Goal: Information Seeking & Learning: Find specific fact

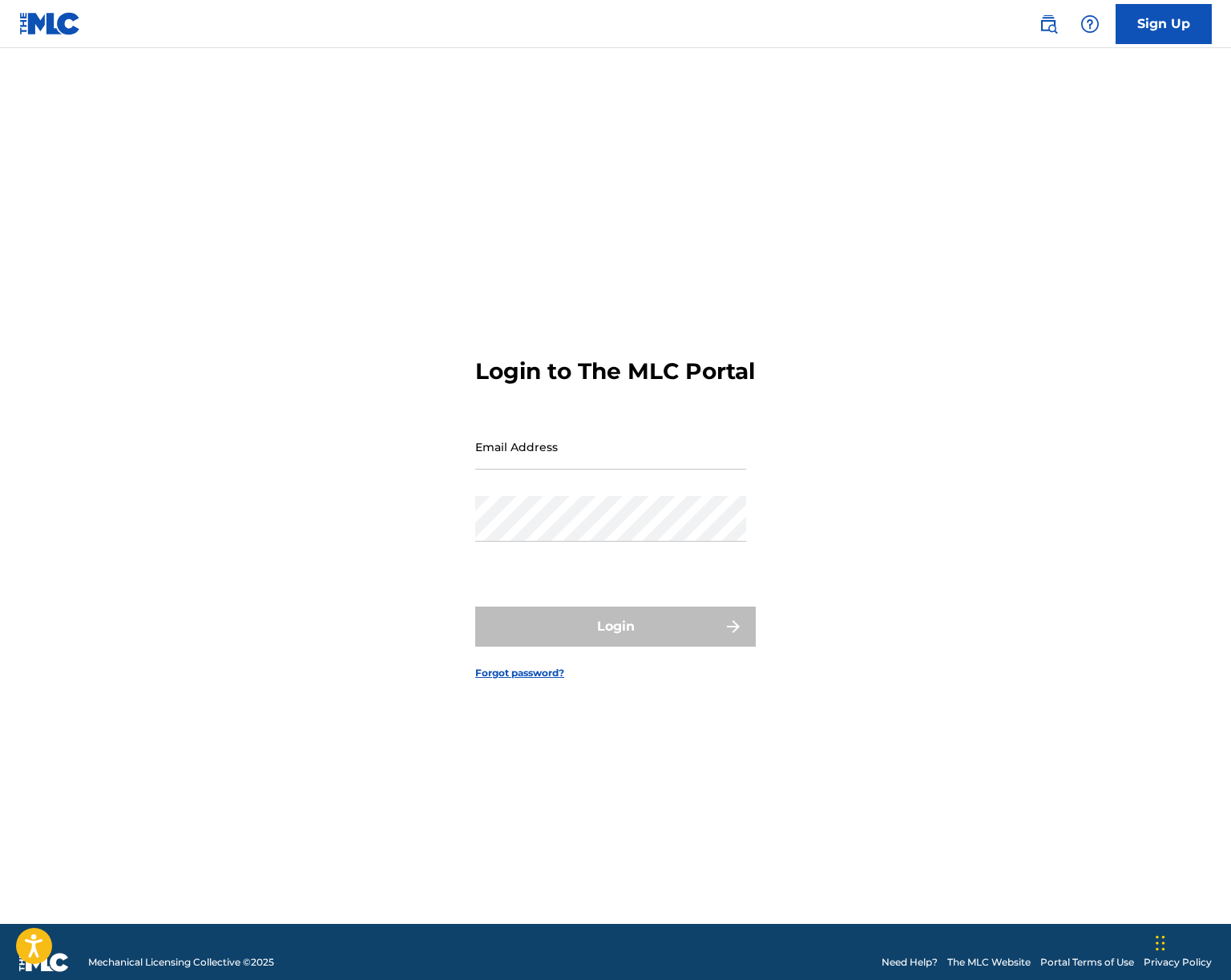
click at [548, 464] on input "Email Address" at bounding box center [611, 446] width 271 height 46
click at [607, 466] on input "Email Address" at bounding box center [611, 446] width 271 height 46
type input "[PERSON_NAME][EMAIL_ADDRESS][DOMAIN_NAME]"
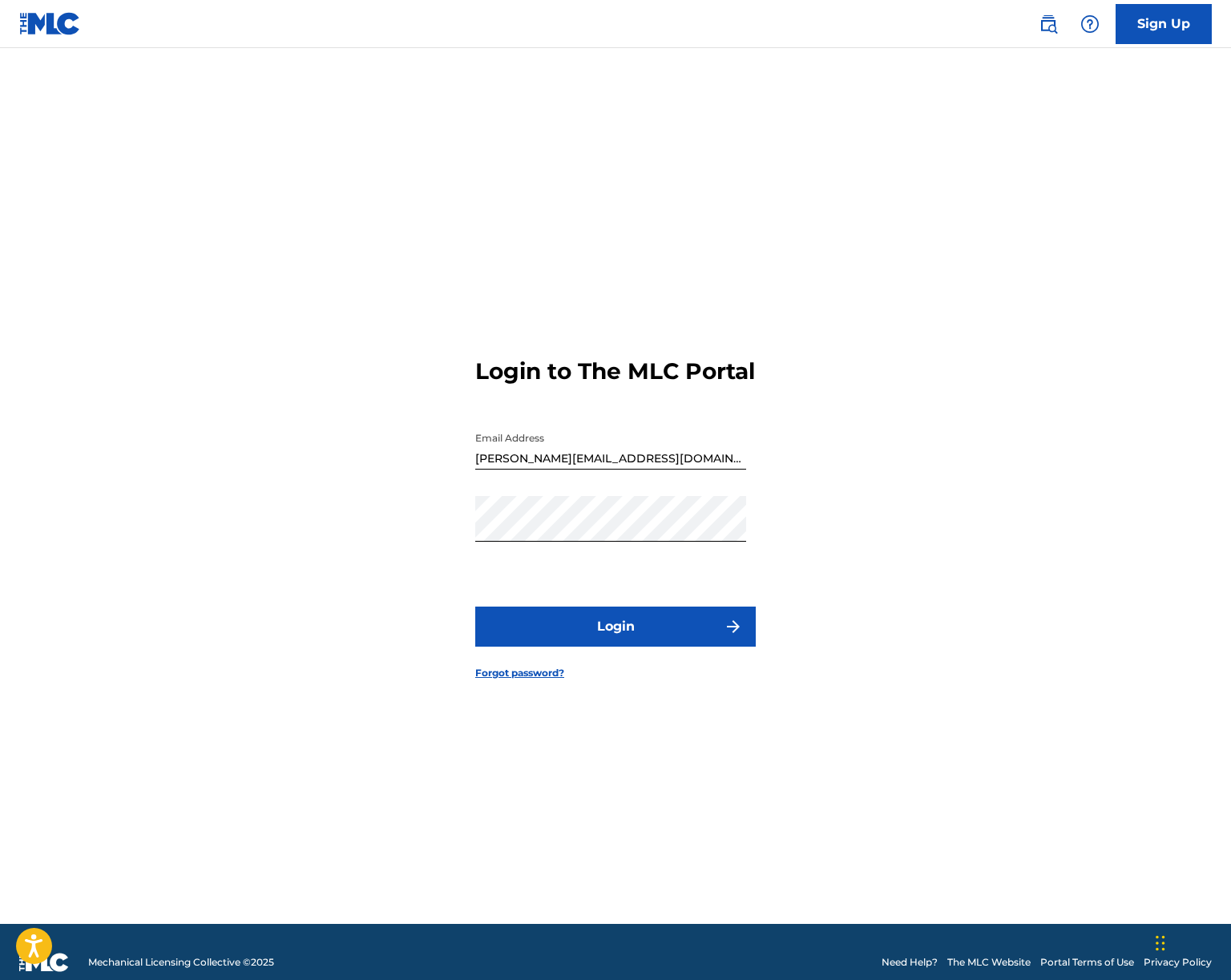
click at [603, 665] on form "Login to The MLC Portal Email Address amelia@redbricksongs.com Password Login F…" at bounding box center [616, 506] width 280 height 836
click at [609, 647] on button "Login" at bounding box center [616, 626] width 280 height 40
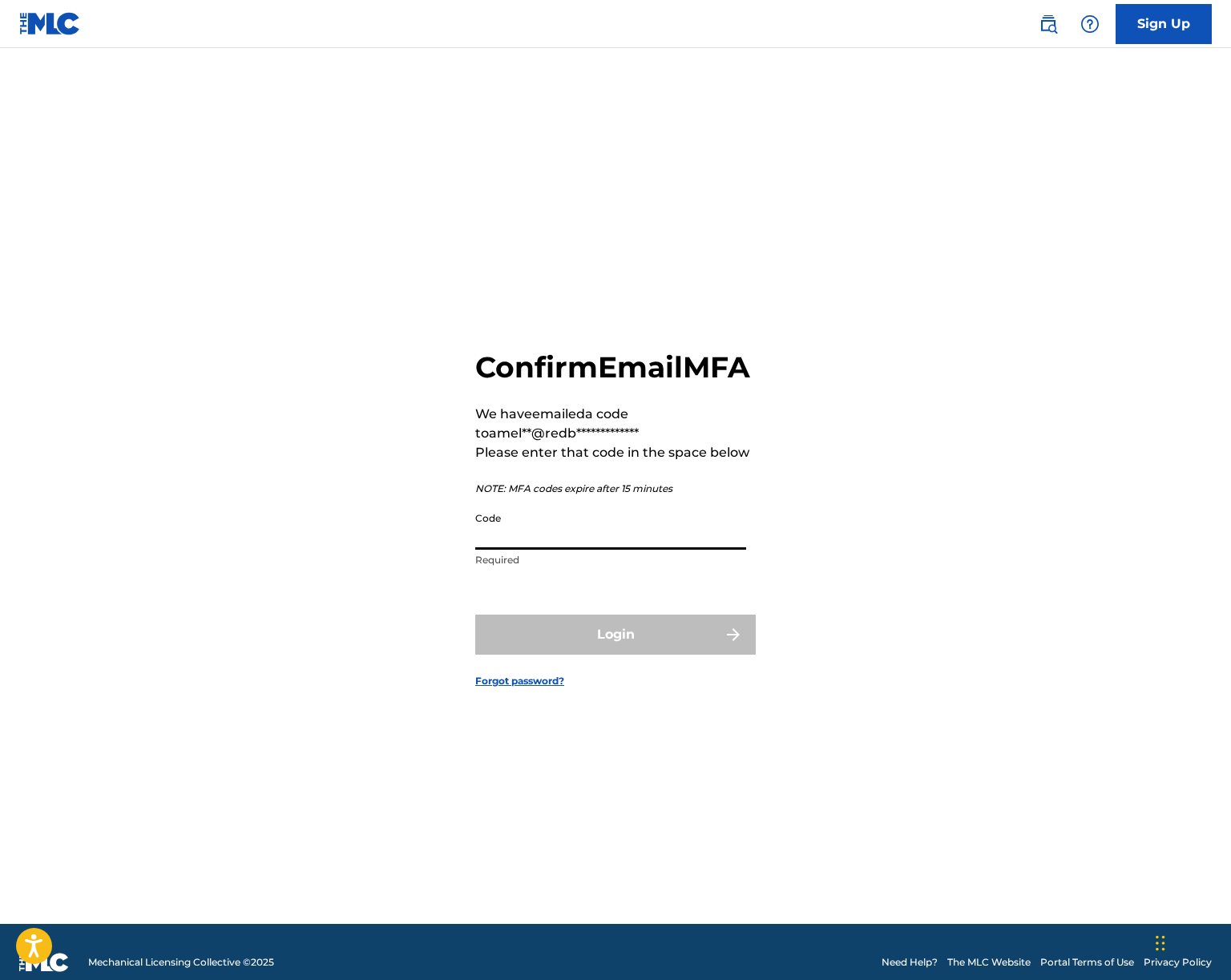
click at [498, 535] on input "Code" at bounding box center [611, 527] width 271 height 46
click at [321, 557] on div "**********" at bounding box center [615, 506] width 1122 height 836
click at [518, 550] on input "Code" at bounding box center [611, 527] width 271 height 46
click at [519, 318] on form "**********" at bounding box center [616, 506] width 280 height 836
click at [957, 563] on div "**********" at bounding box center [615, 506] width 1122 height 836
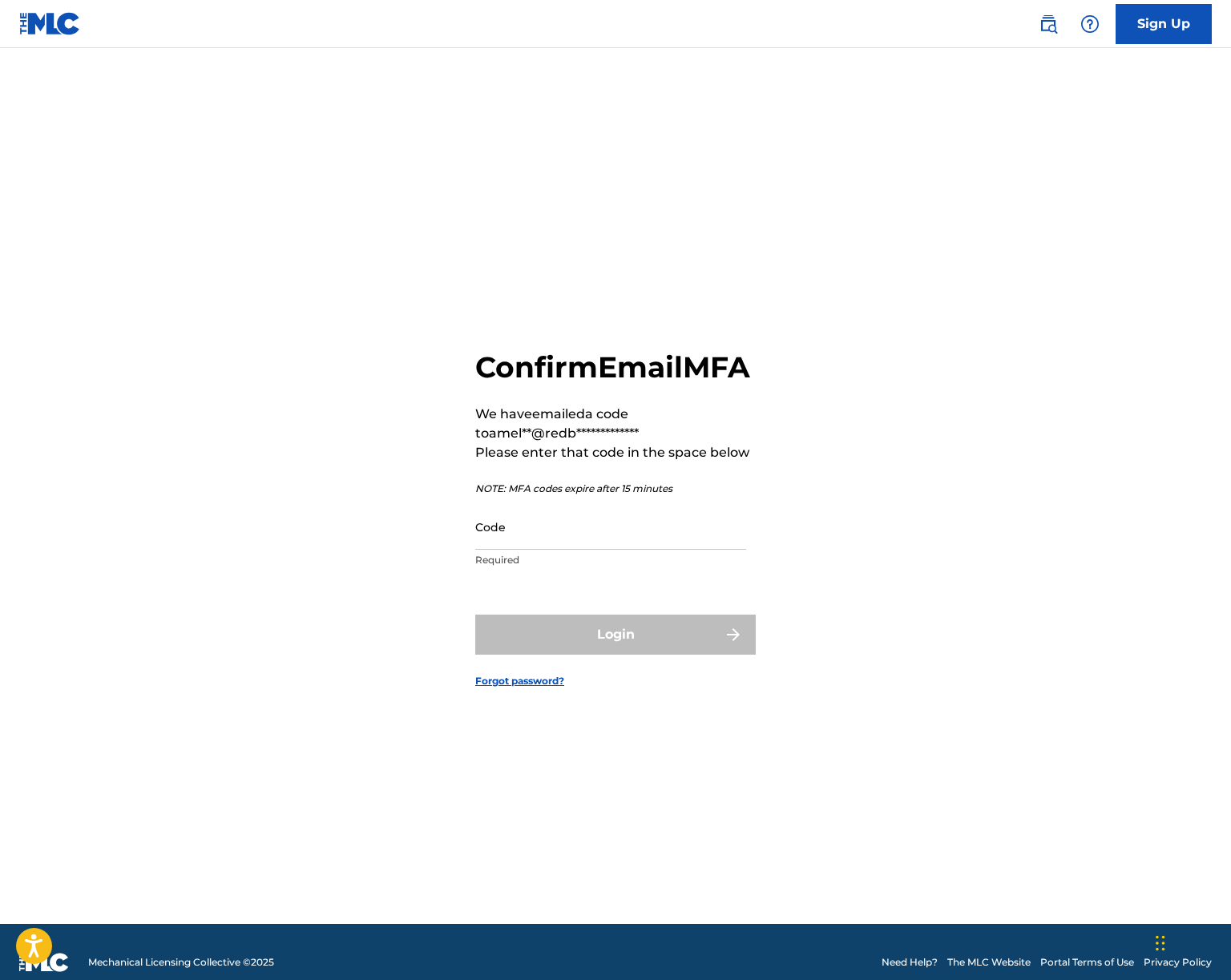
click at [546, 550] on input "Code" at bounding box center [611, 527] width 271 height 46
paste input "683780"
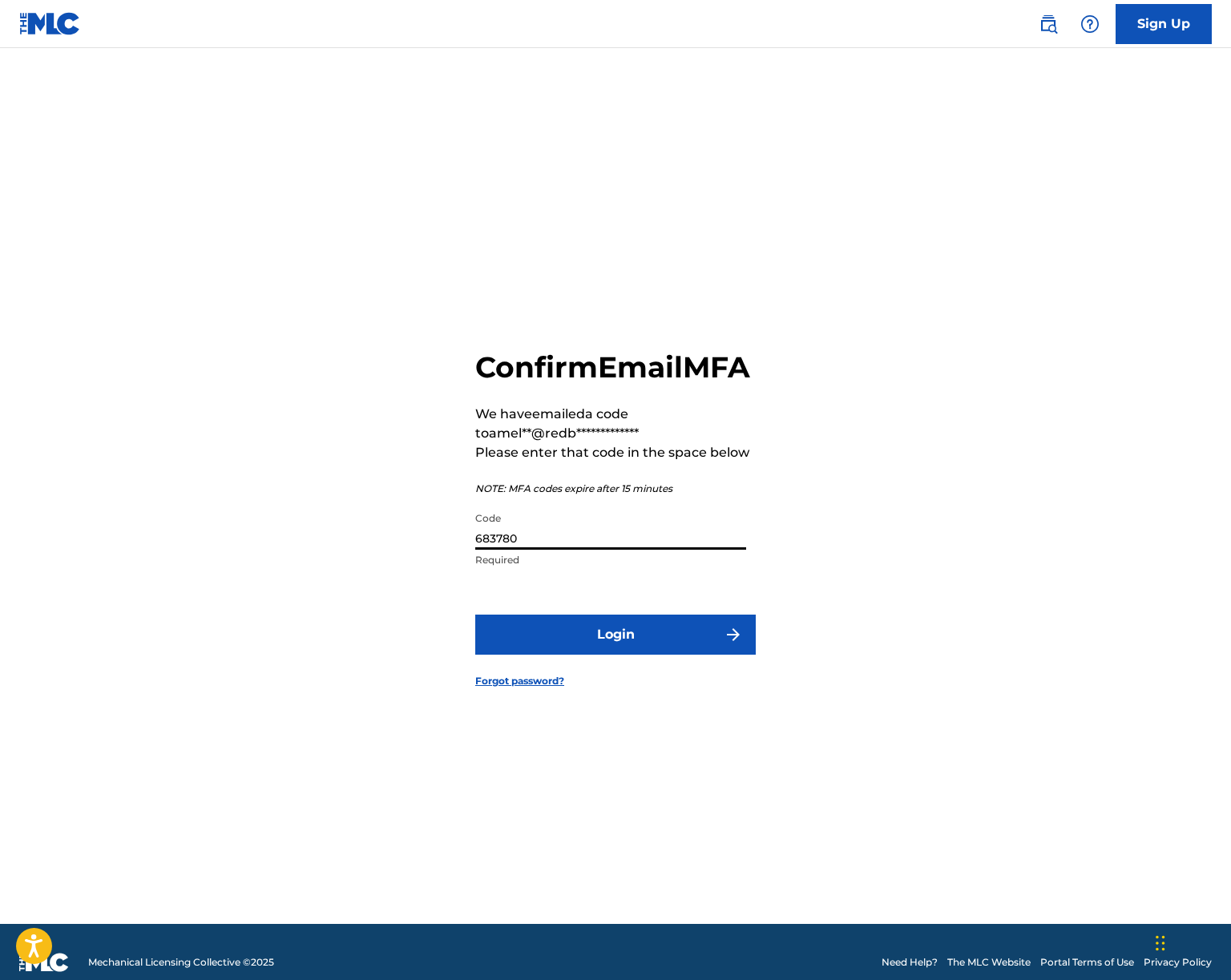
type input "683780"
click at [548, 650] on button "Login" at bounding box center [616, 635] width 280 height 40
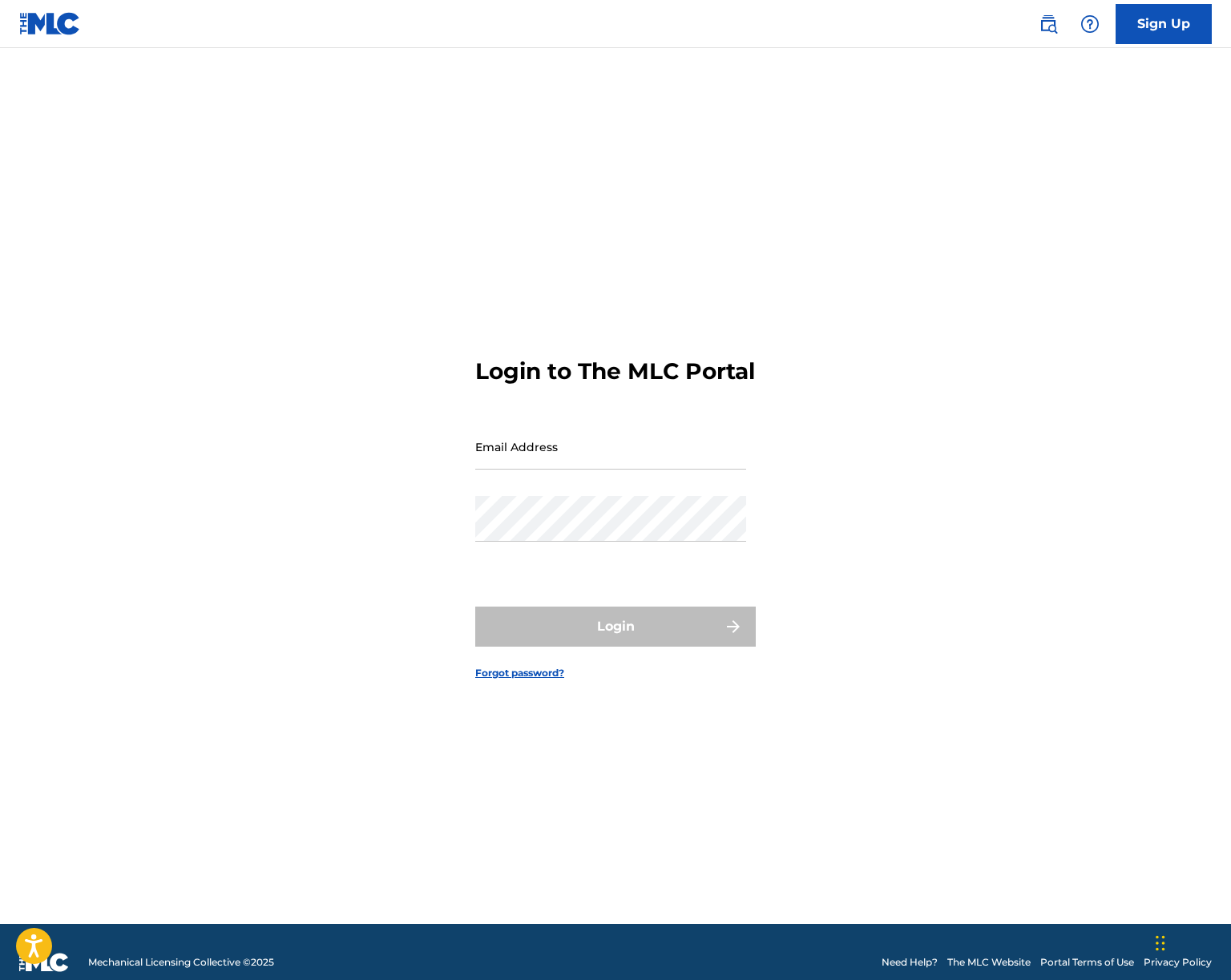
click at [563, 467] on input "Email Address" at bounding box center [611, 446] width 271 height 46
click at [517, 470] on input "Email Address" at bounding box center [611, 446] width 271 height 46
click at [562, 468] on input "Email Address" at bounding box center [611, 446] width 271 height 46
type input "[PERSON_NAME][EMAIL_ADDRESS][DOMAIN_NAME]"
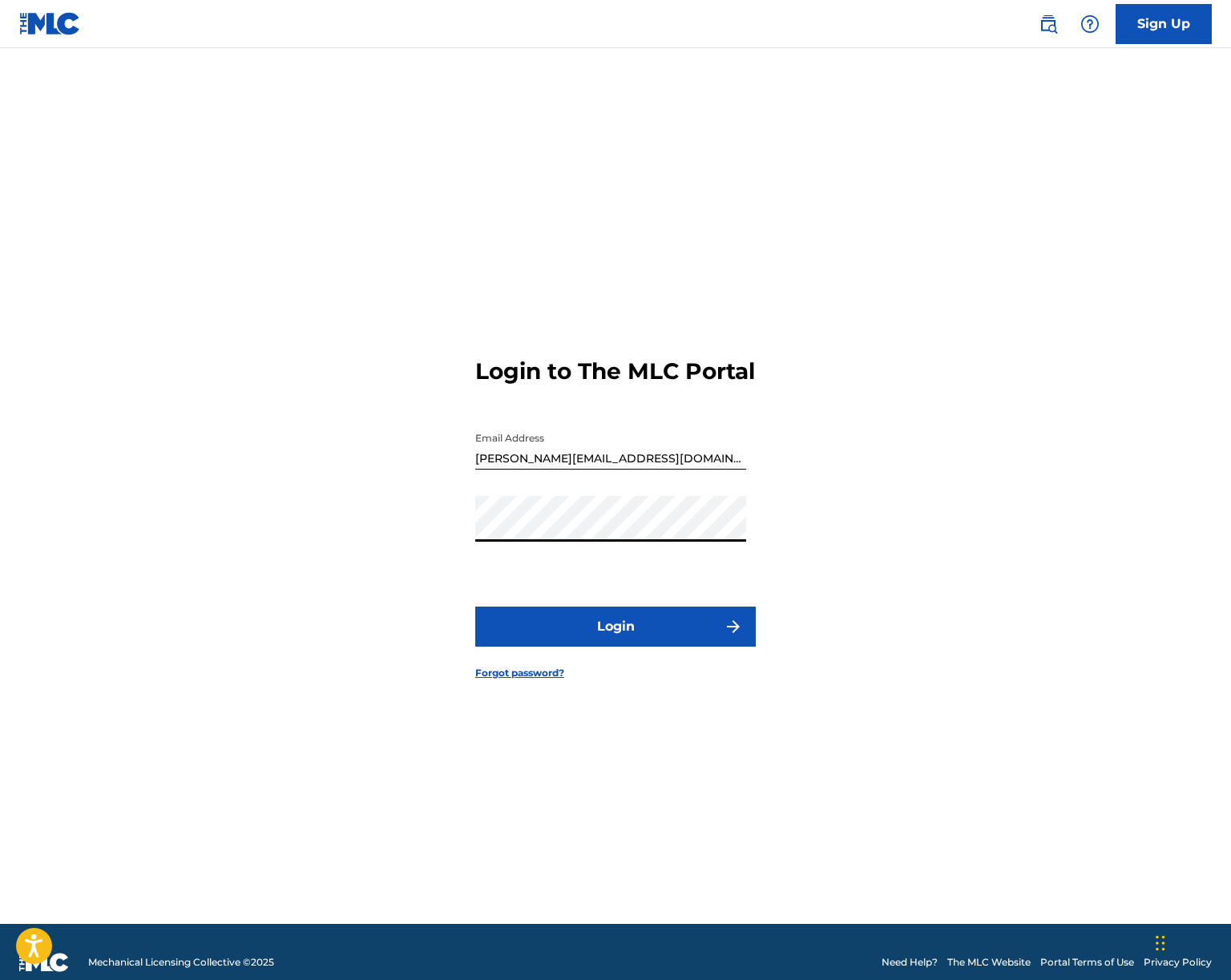
click at [559, 629] on button "Login" at bounding box center [616, 626] width 280 height 40
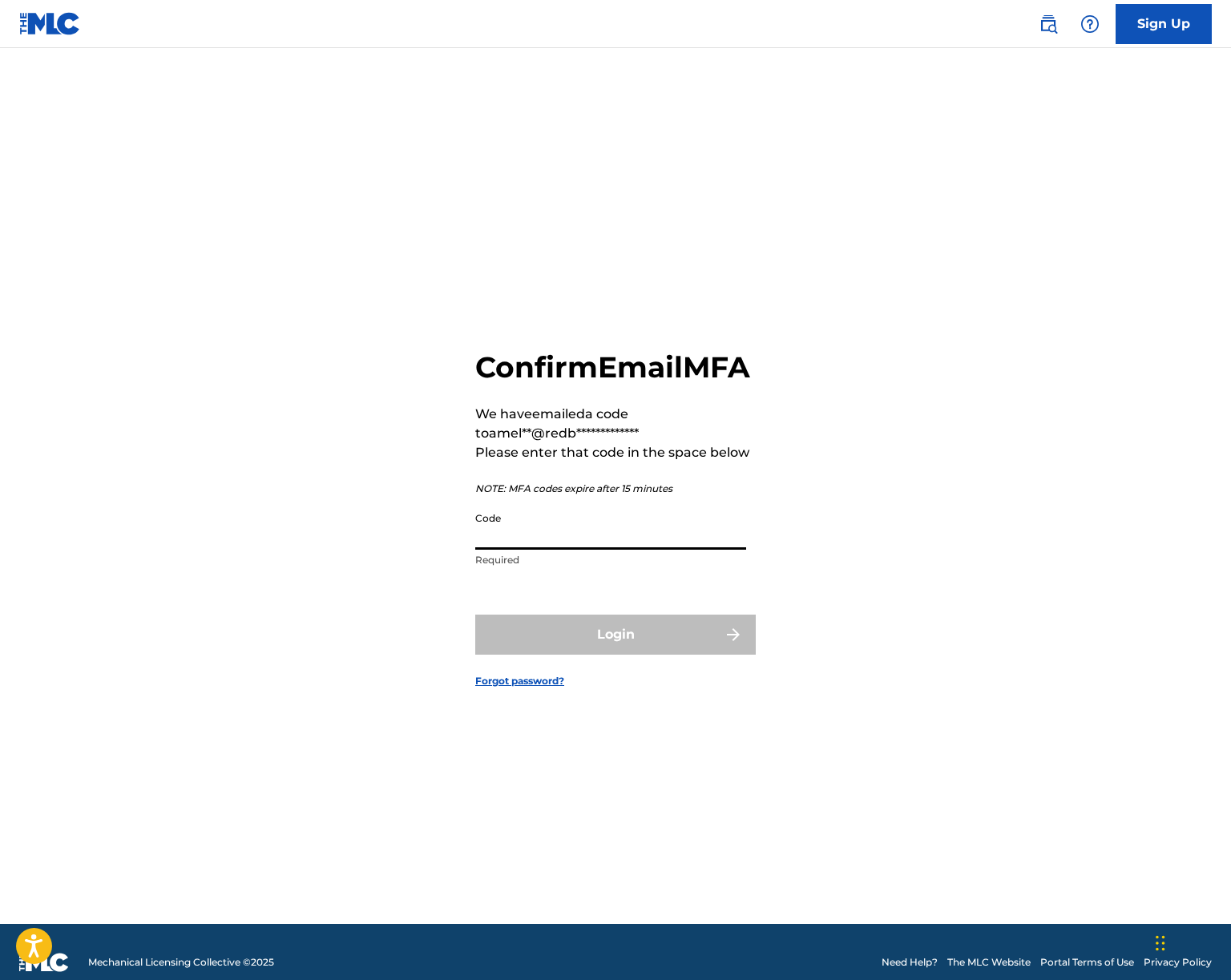
click at [557, 550] on input "Code" at bounding box center [611, 527] width 271 height 46
paste input "487872"
type input "487872"
click at [659, 648] on button "Login" at bounding box center [616, 635] width 280 height 40
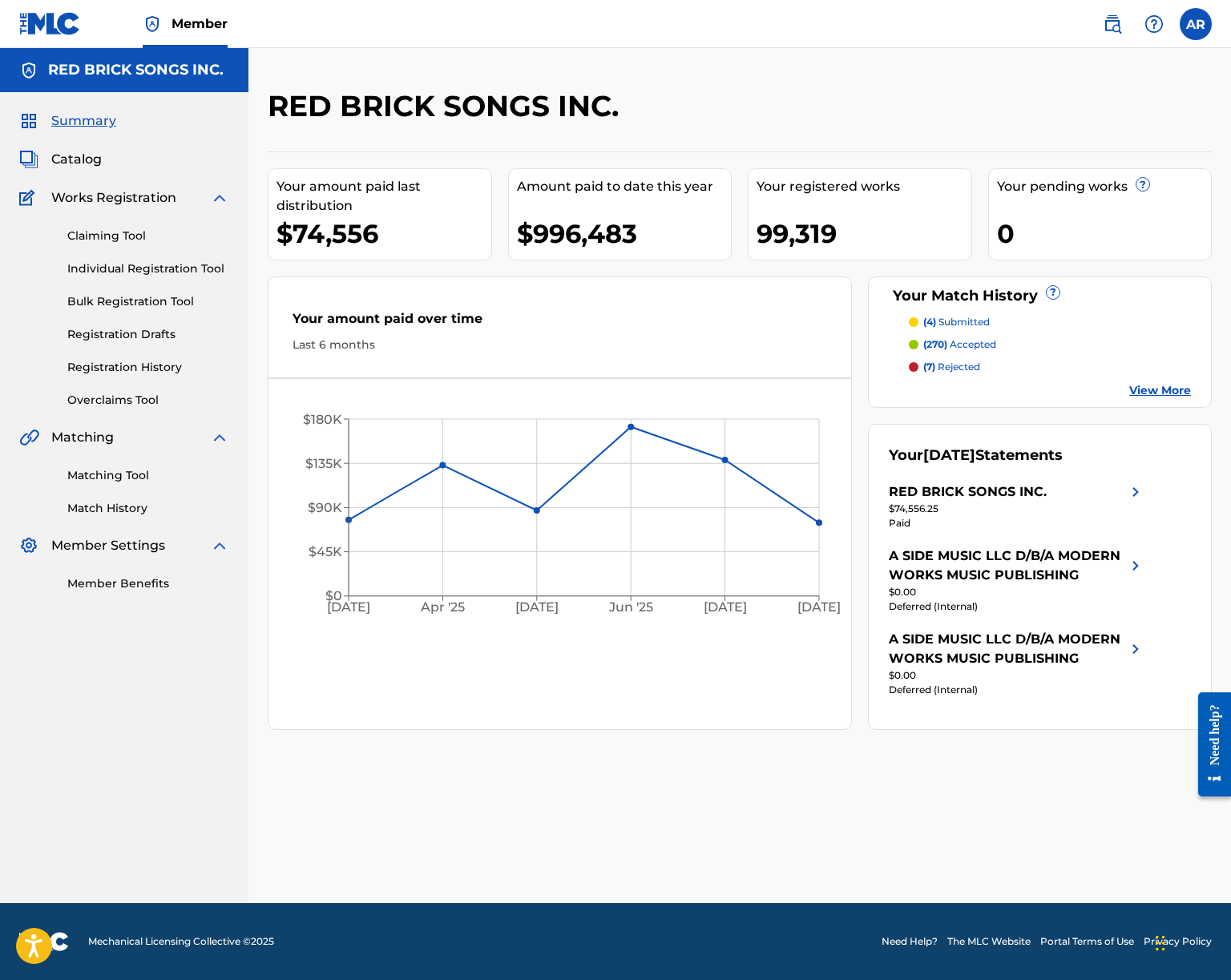
click at [93, 161] on span "Catalog" at bounding box center [76, 159] width 50 height 19
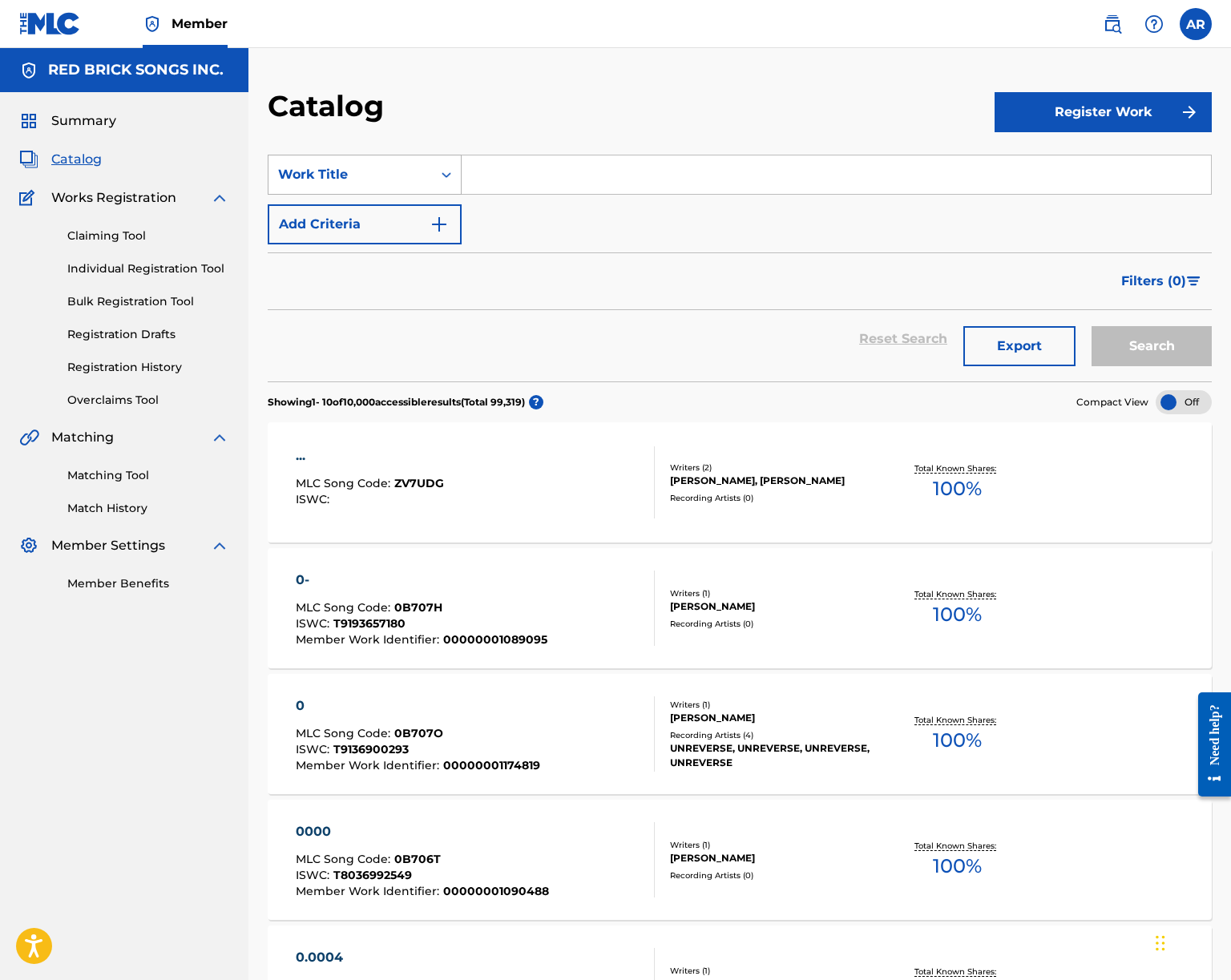
click at [348, 172] on div "Work Title" at bounding box center [350, 175] width 144 height 19
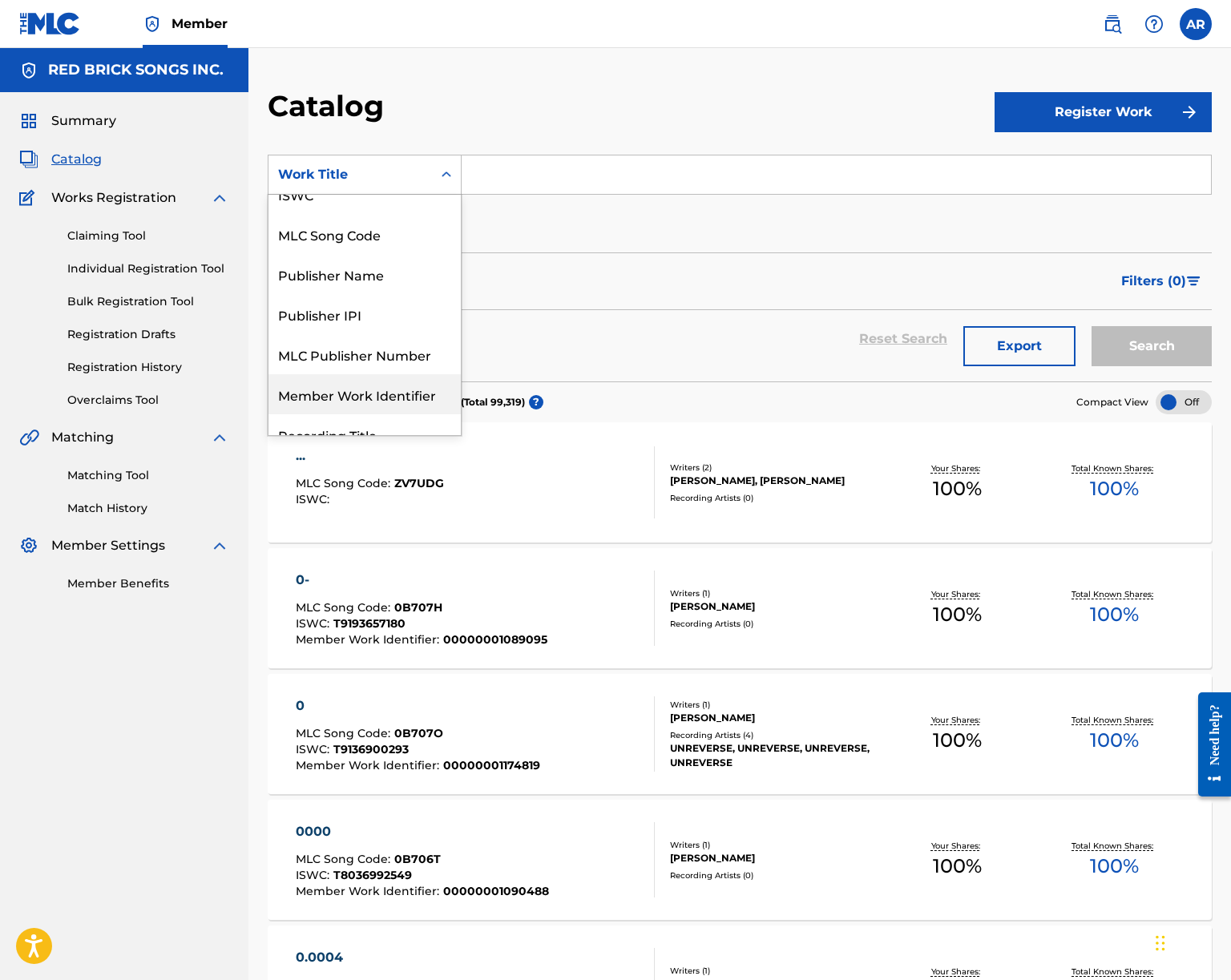
scroll to position [69, 0]
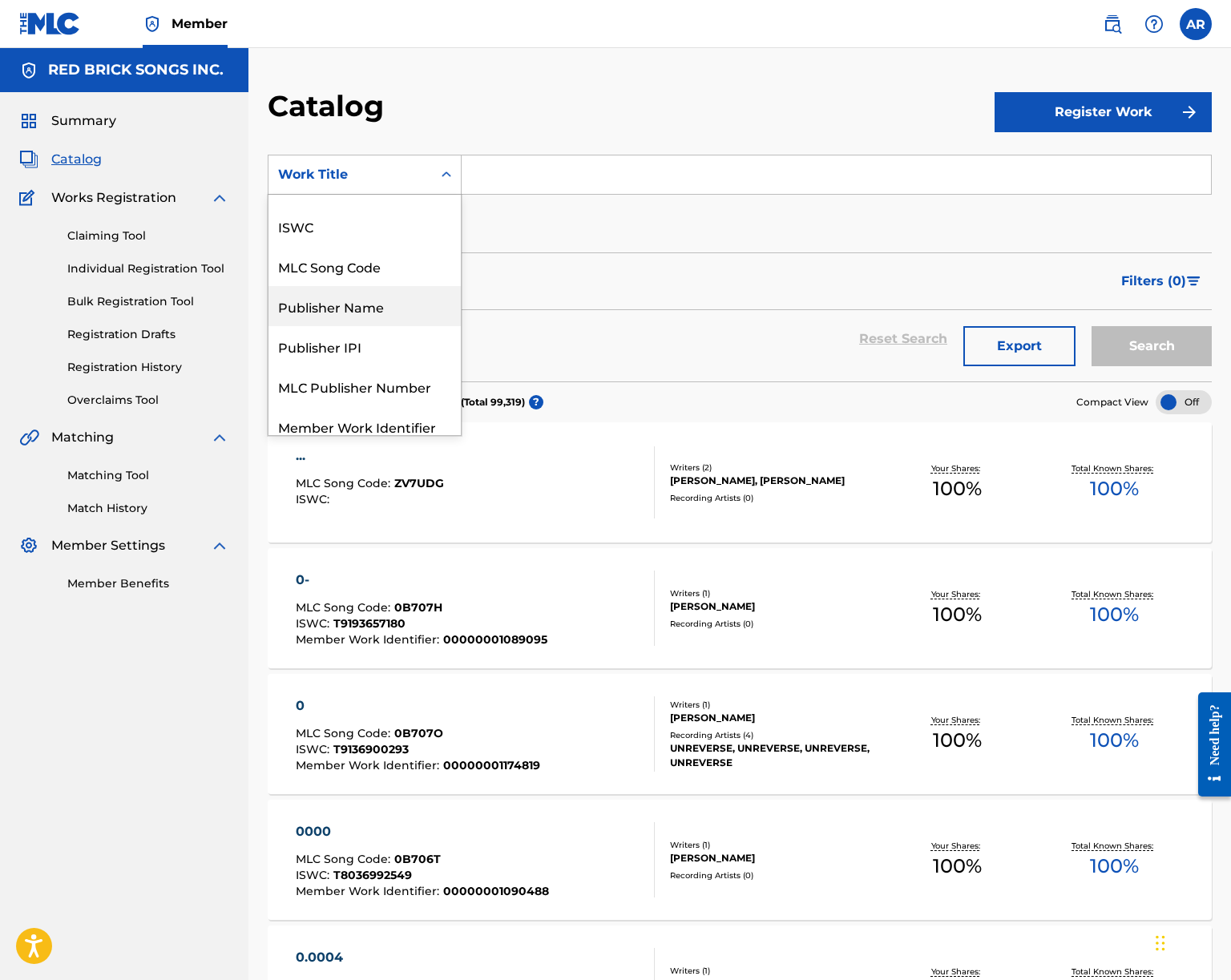
click at [360, 301] on div "Publisher Name" at bounding box center [364, 306] width 192 height 40
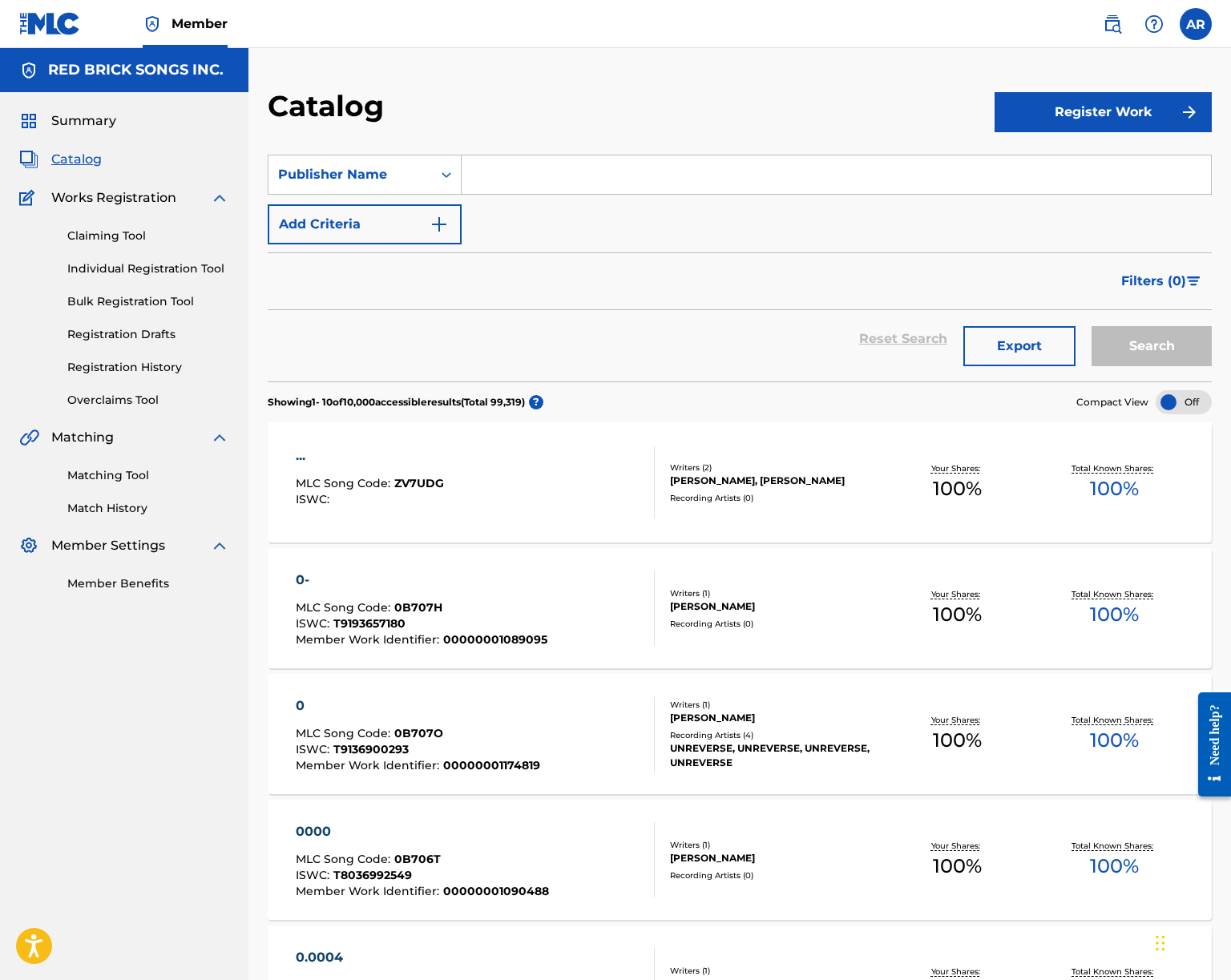
click at [523, 175] on input "Search Form" at bounding box center [837, 175] width 749 height 38
click at [469, 175] on input "kings" at bounding box center [837, 175] width 749 height 38
type input "she is kings"
click at [1092, 326] on button "Search" at bounding box center [1151, 346] width 120 height 40
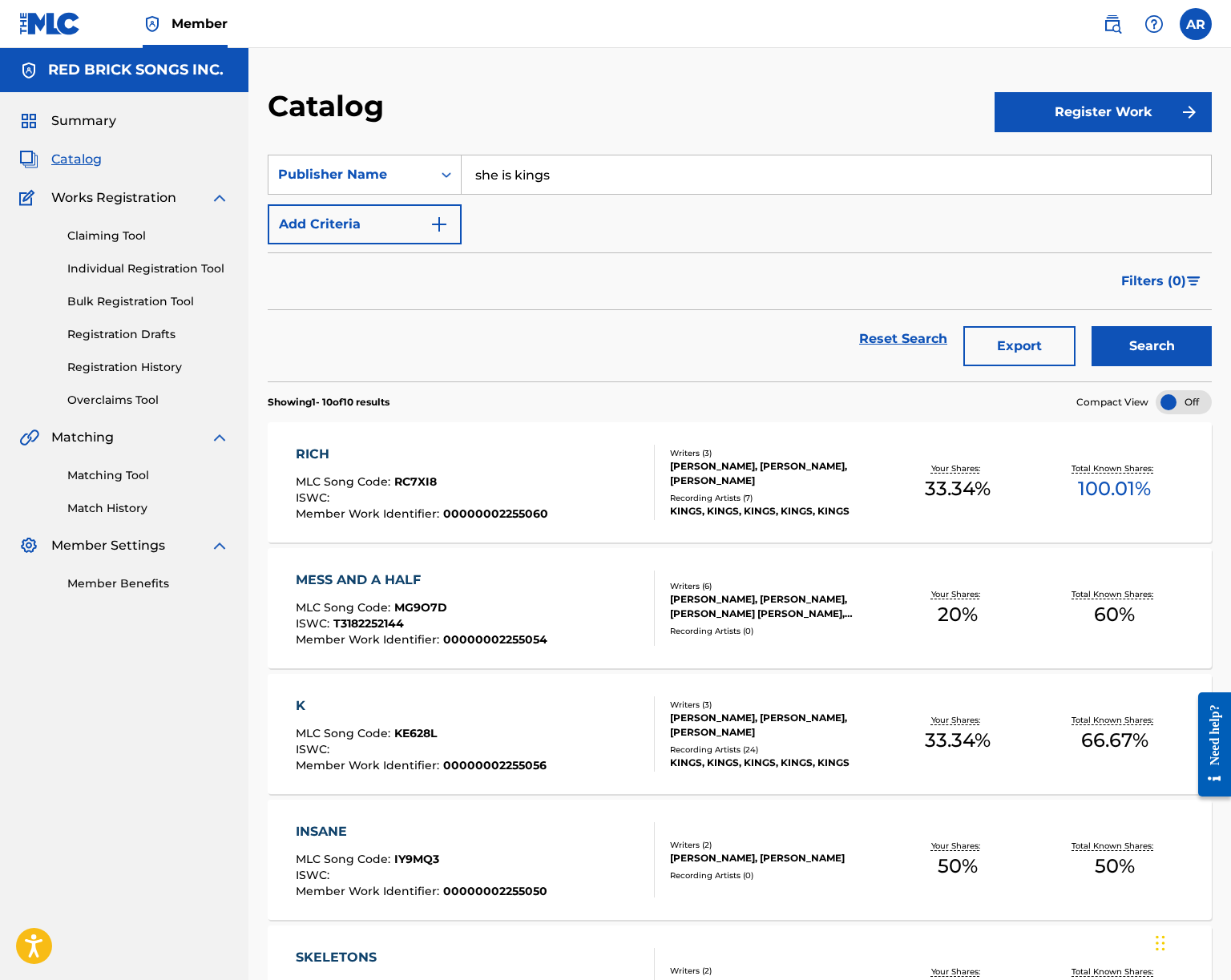
click at [636, 488] on div "RICH MLC Song Code : RC7XI8 ISWC : Member Work Identifier : 00000002255060" at bounding box center [475, 482] width 359 height 75
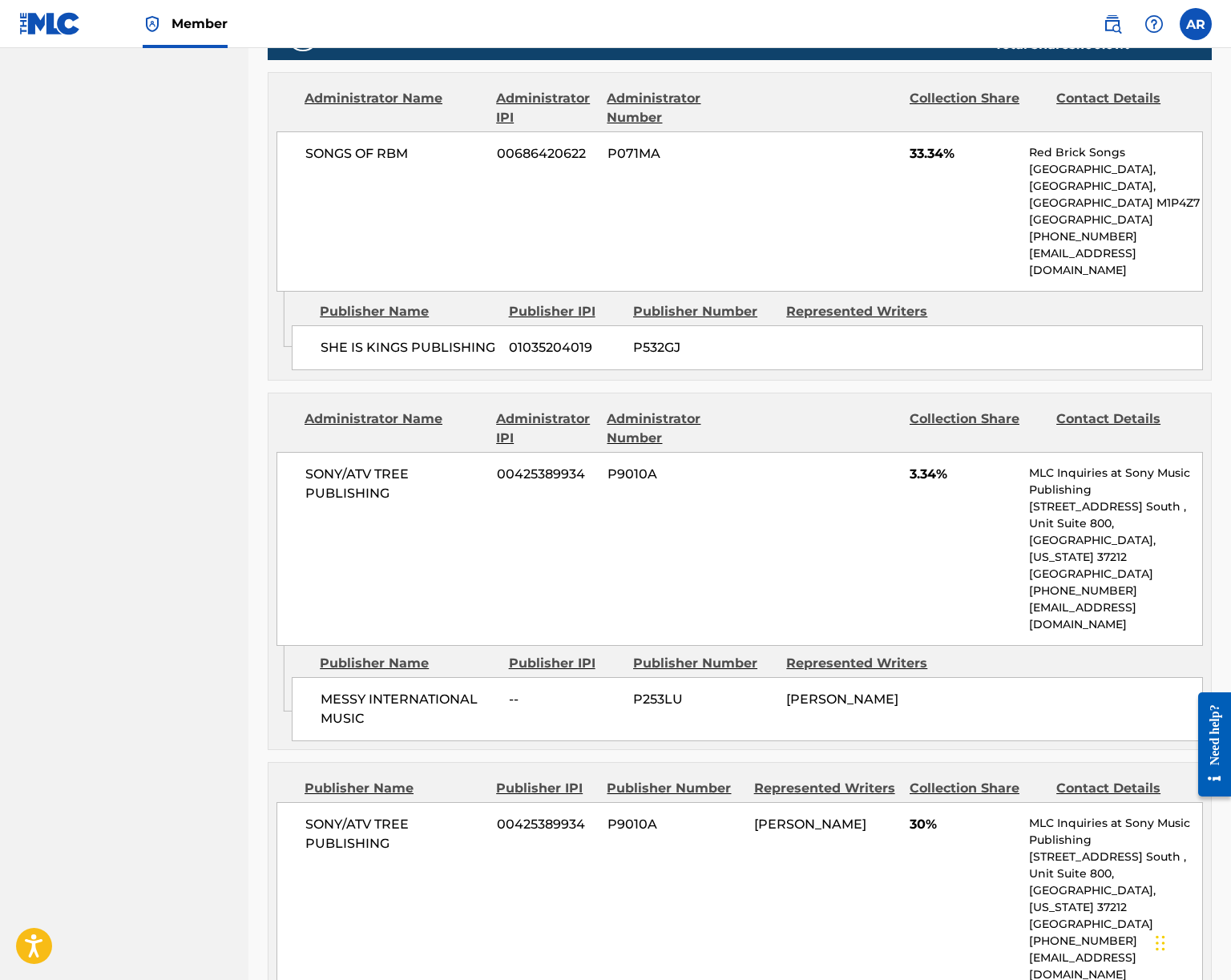
scroll to position [858, 0]
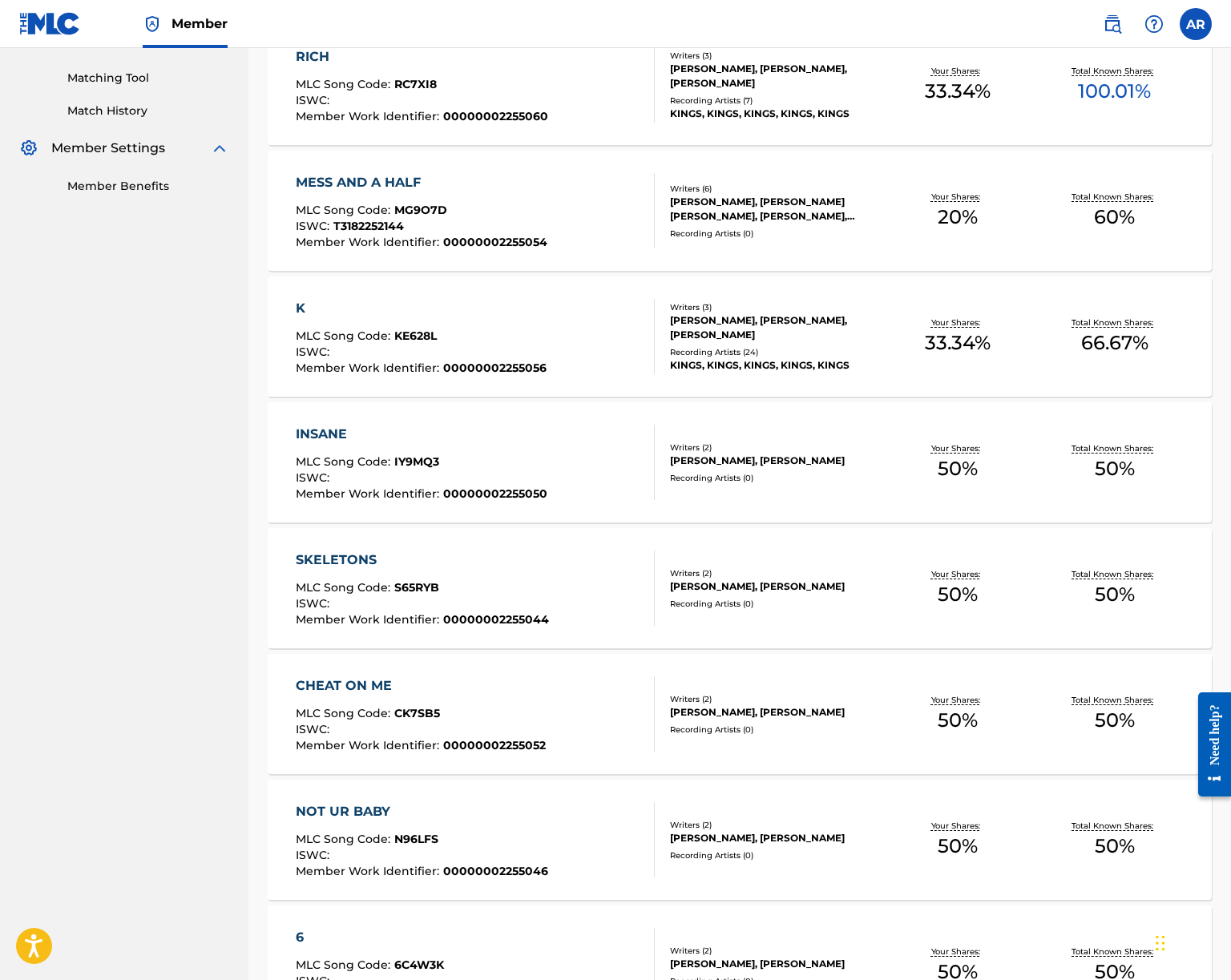
scroll to position [399, 0]
click at [529, 692] on div "CHEAT ON ME" at bounding box center [420, 685] width 250 height 19
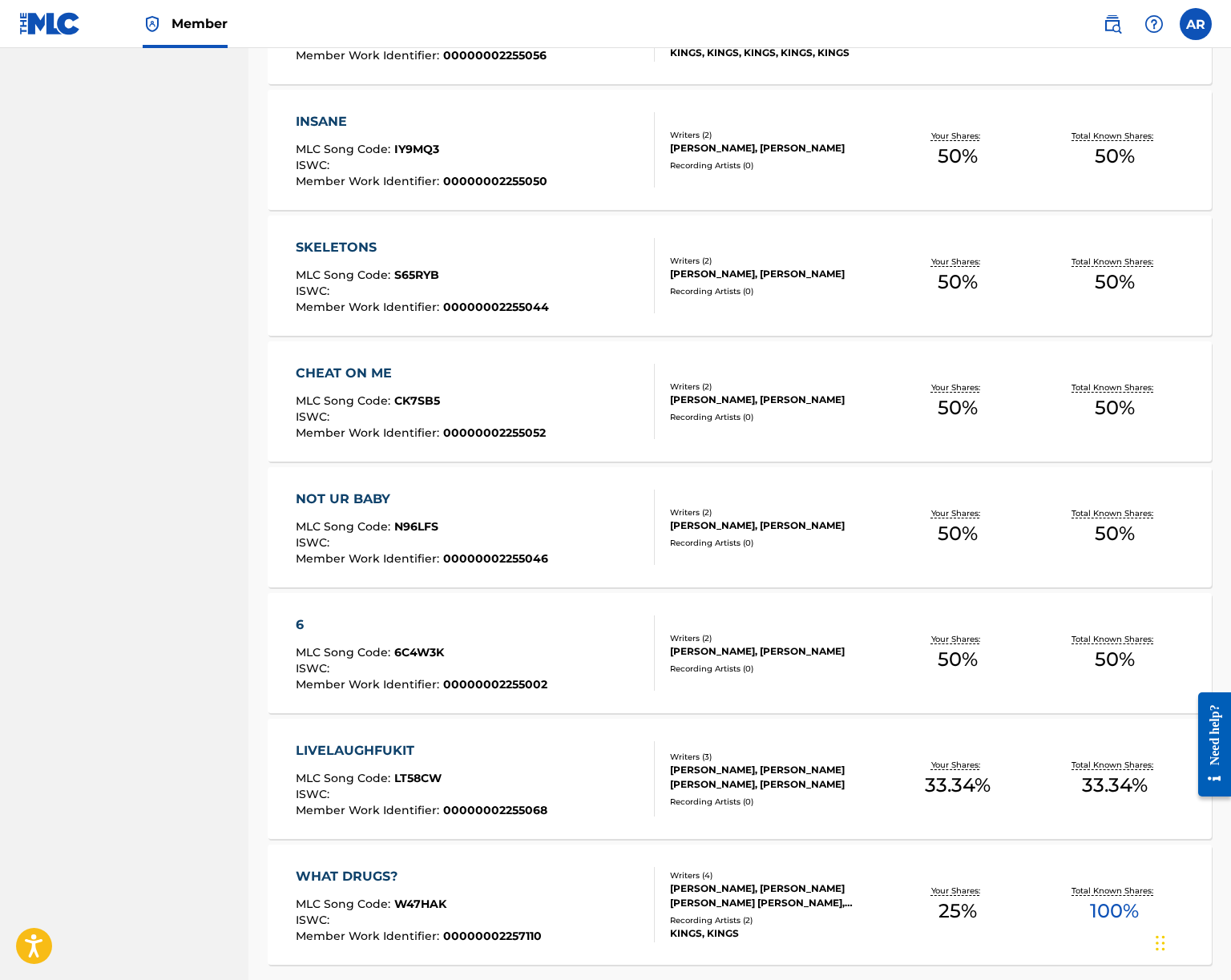
scroll to position [847, 0]
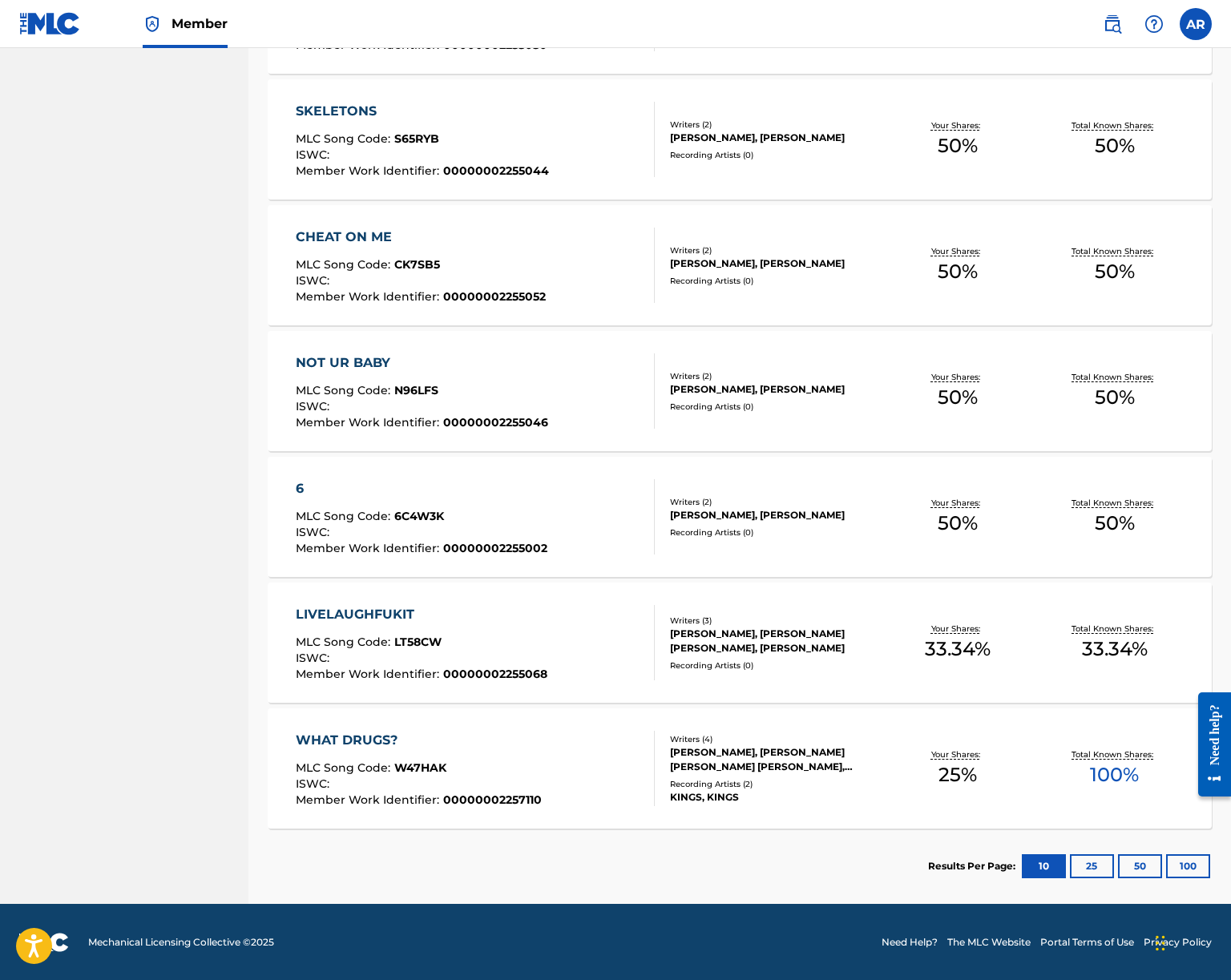
click at [585, 792] on div "WHAT DRUGS? MLC Song Code : W47HAK ISWC : Member Work Identifier : 000000022571…" at bounding box center [475, 768] width 359 height 75
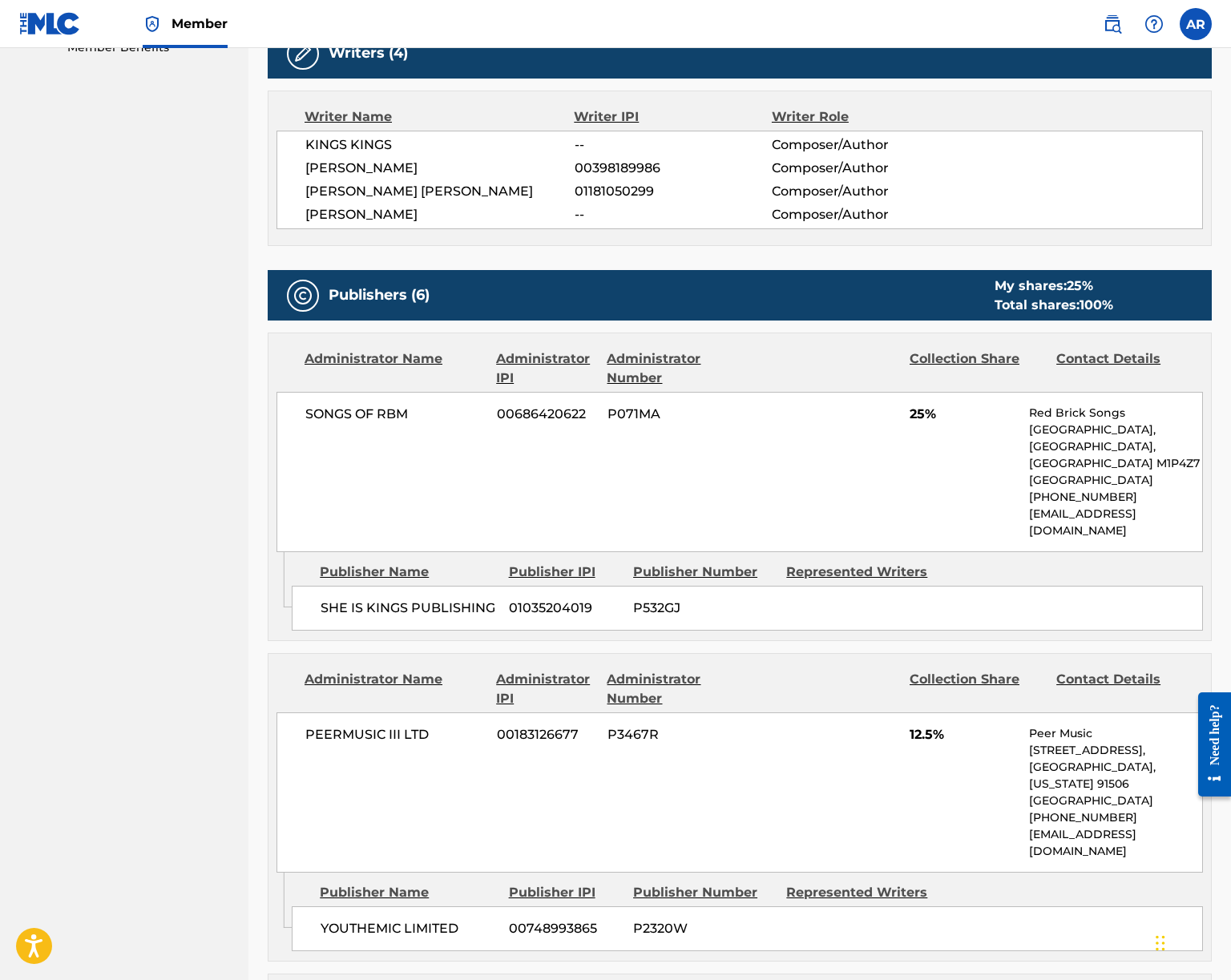
scroll to position [539, 0]
